Goal: Task Accomplishment & Management: Use online tool/utility

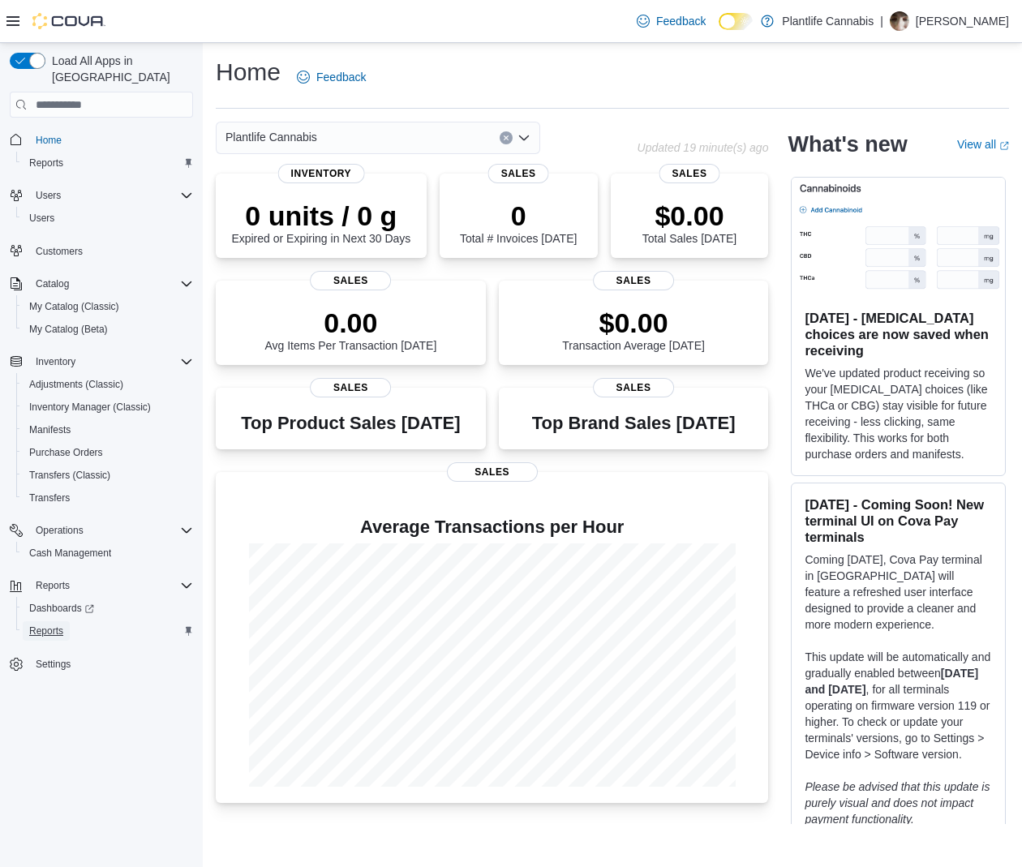
click at [47, 623] on span "Reports" at bounding box center [46, 630] width 34 height 19
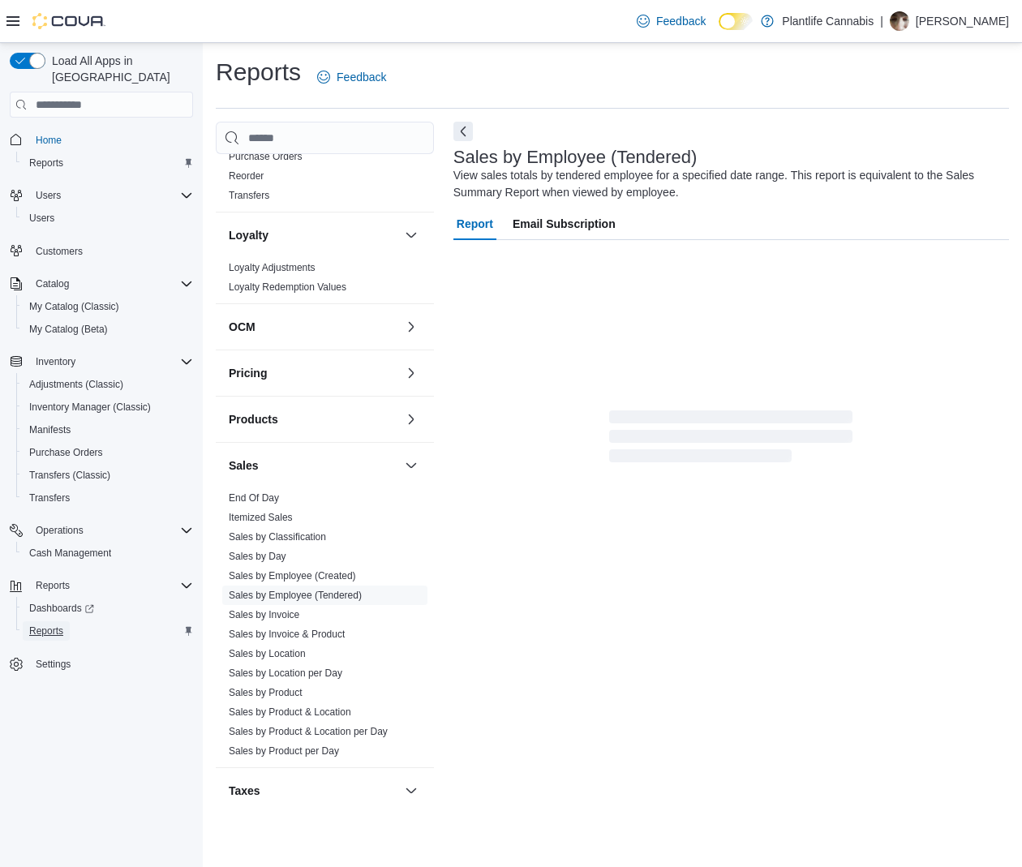
scroll to position [479, 0]
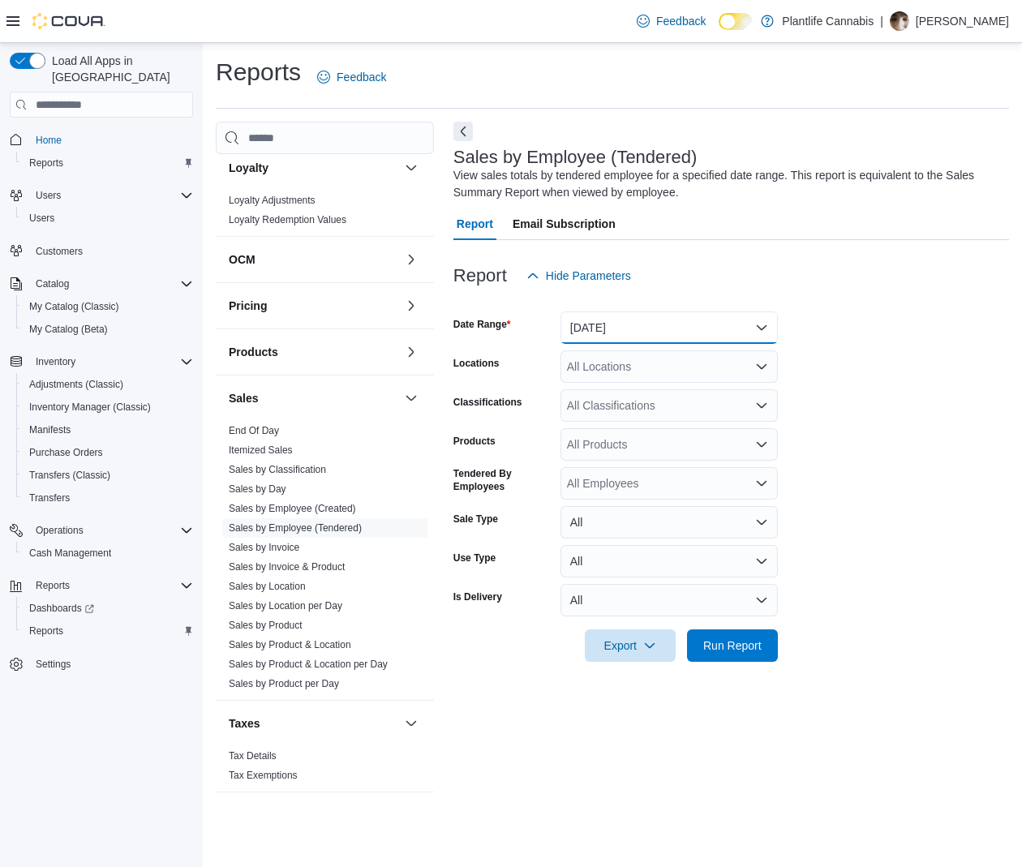
click at [722, 329] on button "[DATE]" at bounding box center [668, 327] width 217 height 32
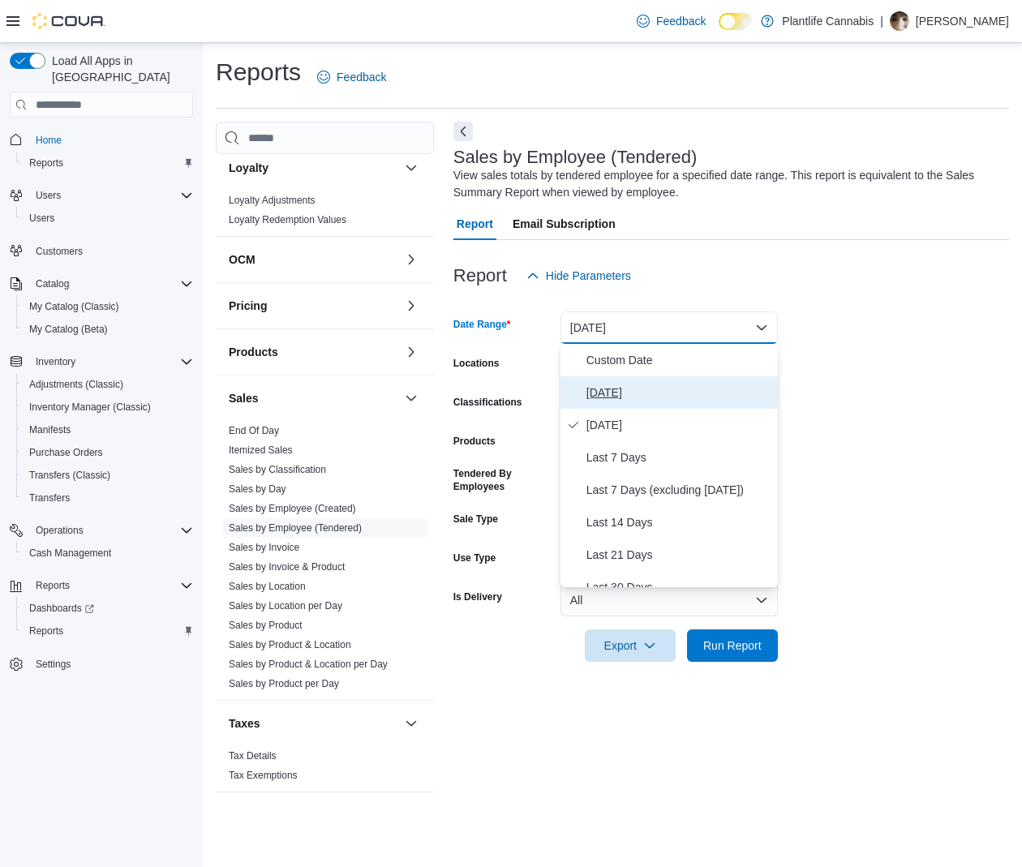
click at [675, 394] on span "[DATE]" at bounding box center [678, 392] width 185 height 19
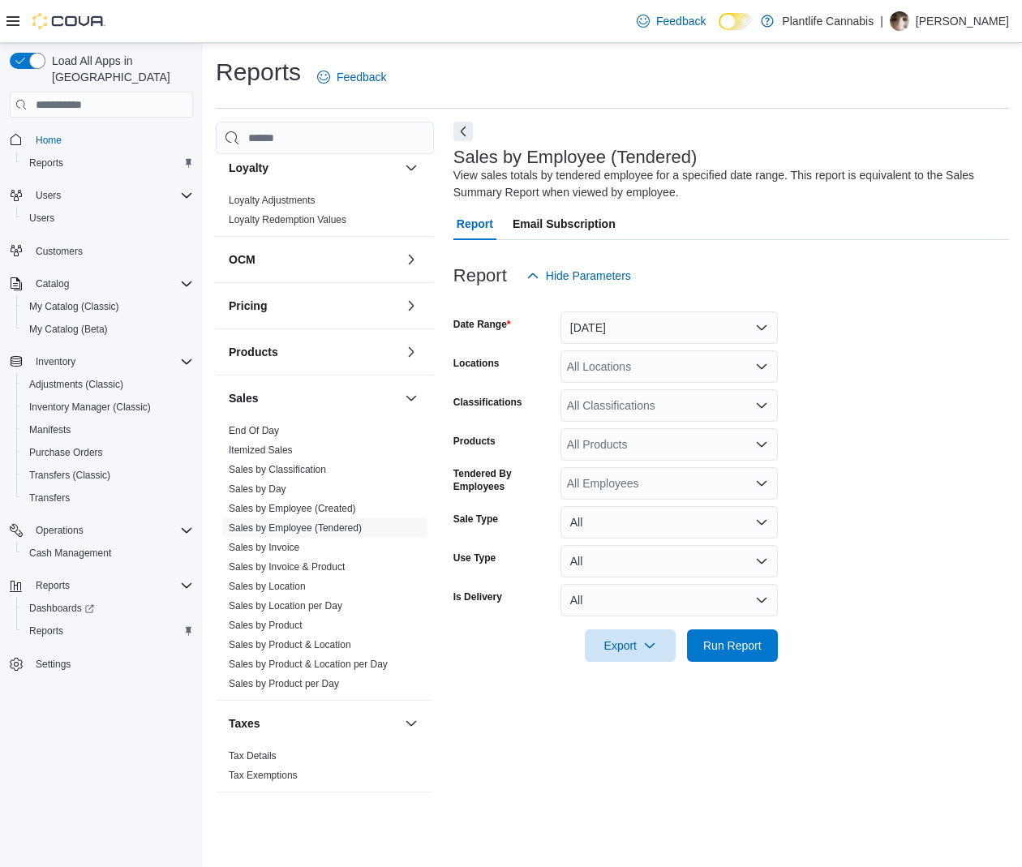
click at [707, 371] on div "All Locations" at bounding box center [668, 366] width 217 height 32
type input "*****"
click at [752, 387] on span "Grande Prairie - [GEOGRAPHIC_DATA]" at bounding box center [704, 394] width 202 height 16
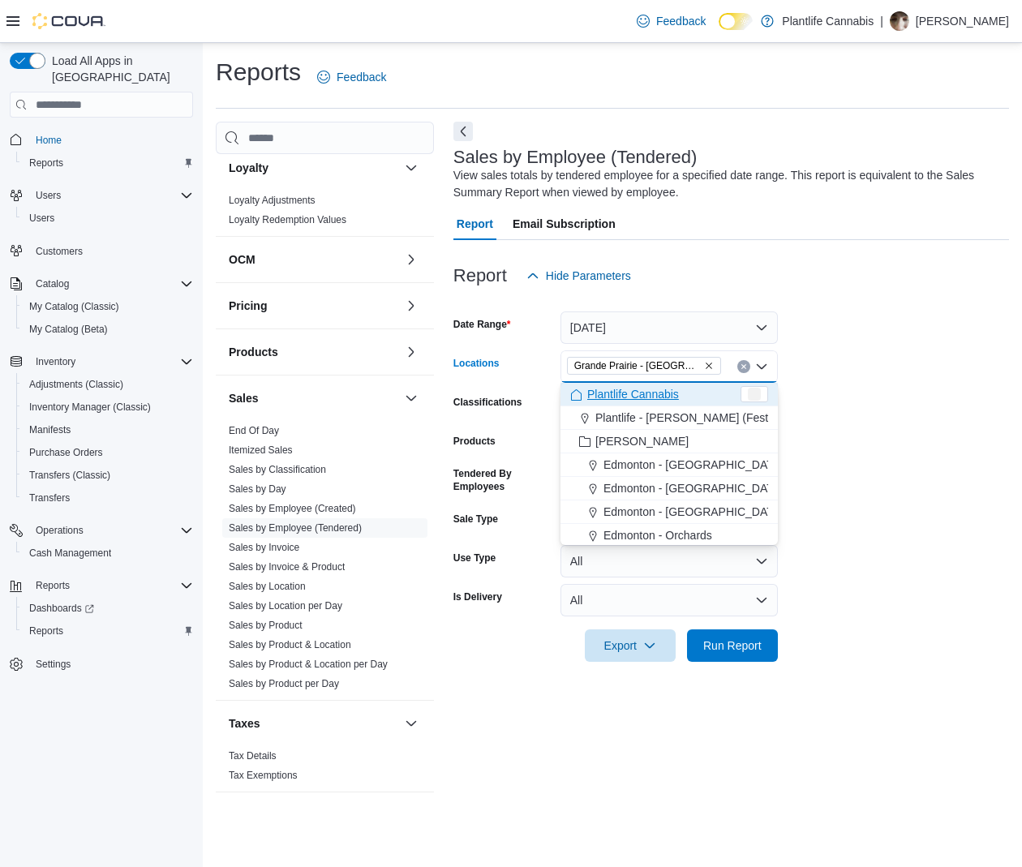
click at [795, 368] on form "Date Range [DATE] Locations [GEOGRAPHIC_DATA] - [GEOGRAPHIC_DATA] Combo box. Se…" at bounding box center [730, 477] width 555 height 370
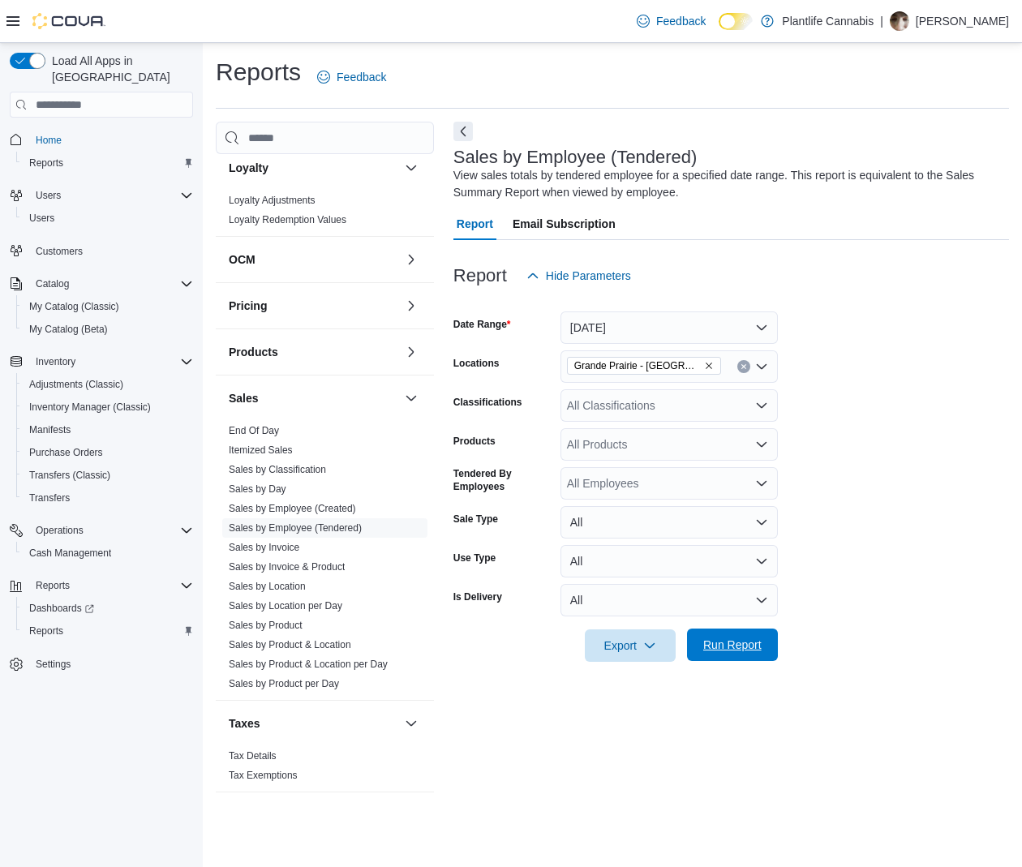
click at [726, 645] on span "Run Report" at bounding box center [732, 644] width 58 height 16
